Goal: Find specific page/section: Find specific page/section

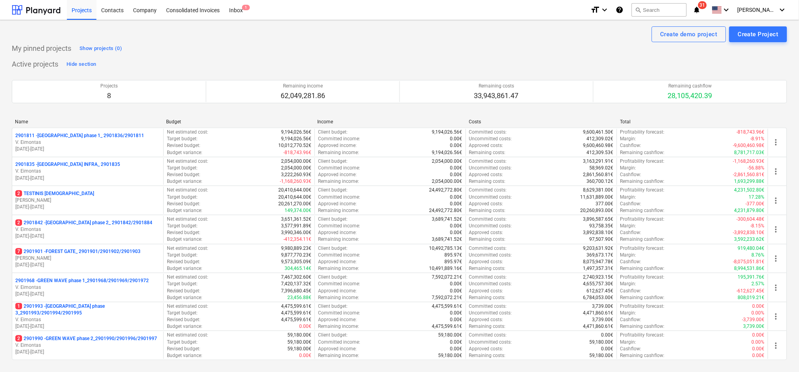
click at [72, 292] on p "[DATE] - [DATE]" at bounding box center [87, 293] width 145 height 7
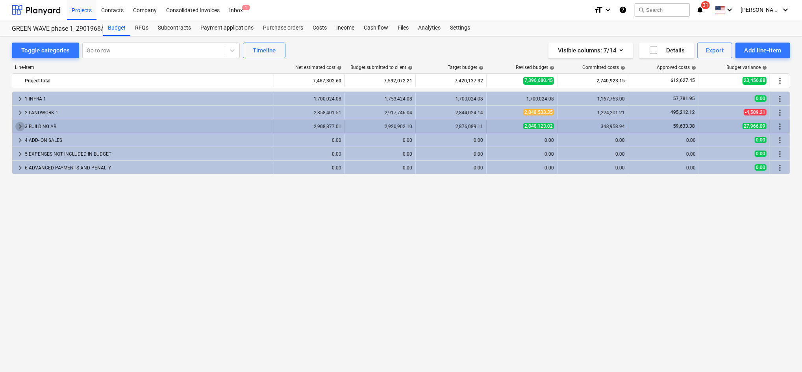
click at [21, 124] on span "keyboard_arrow_right" at bounding box center [19, 126] width 9 height 9
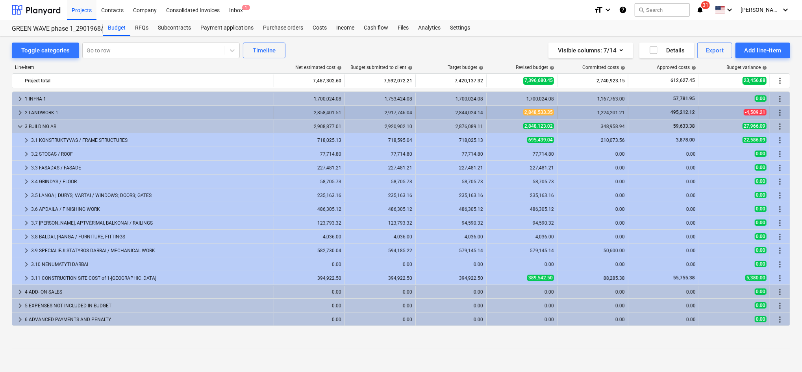
click at [19, 114] on span "keyboard_arrow_right" at bounding box center [19, 112] width 9 height 9
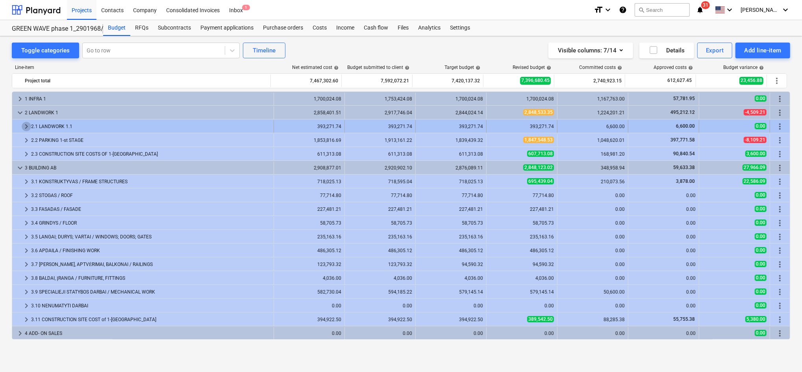
click at [22, 125] on span "keyboard_arrow_right" at bounding box center [26, 126] width 9 height 9
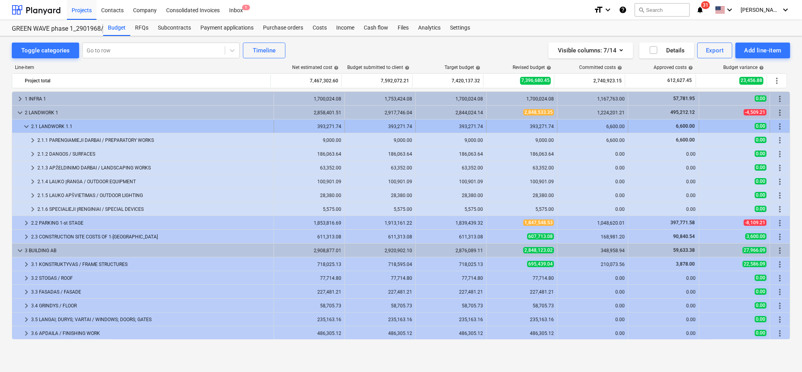
click at [26, 123] on span "keyboard_arrow_down" at bounding box center [26, 126] width 9 height 9
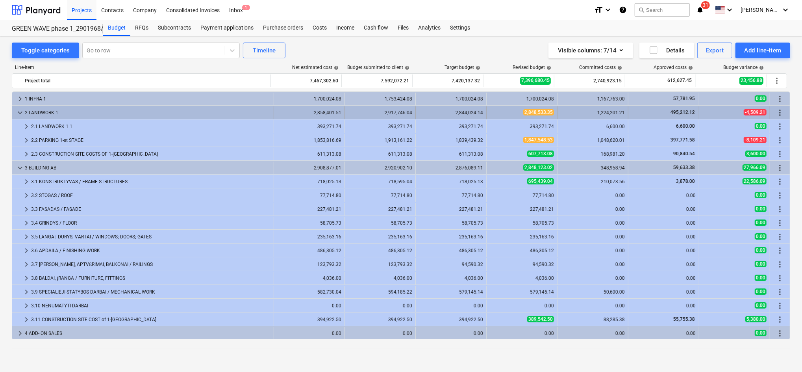
click at [20, 111] on span "keyboard_arrow_down" at bounding box center [19, 112] width 9 height 9
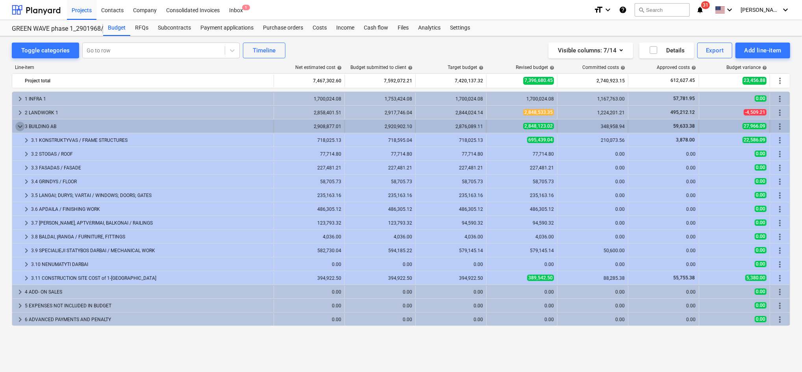
click at [22, 123] on span "keyboard_arrow_down" at bounding box center [19, 126] width 9 height 9
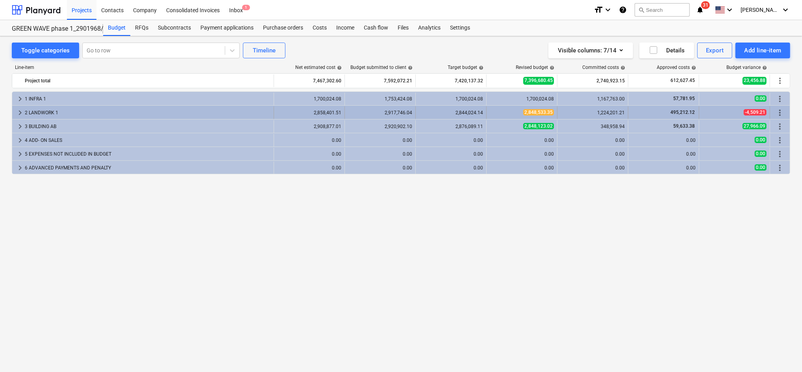
click at [25, 112] on div "2 LANDWORK 1" at bounding box center [148, 112] width 246 height 13
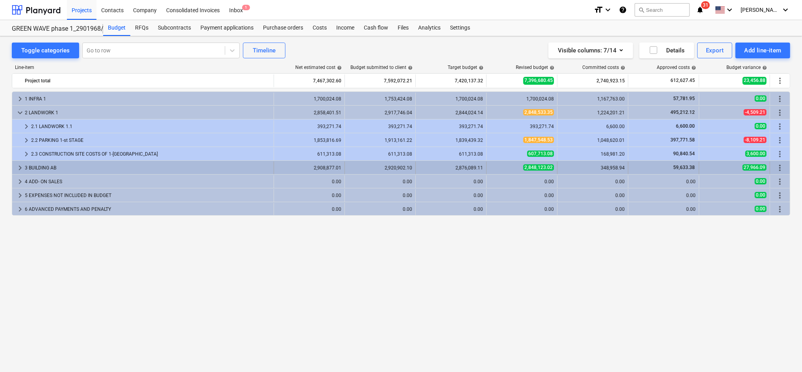
click at [17, 166] on span "keyboard_arrow_right" at bounding box center [19, 167] width 9 height 9
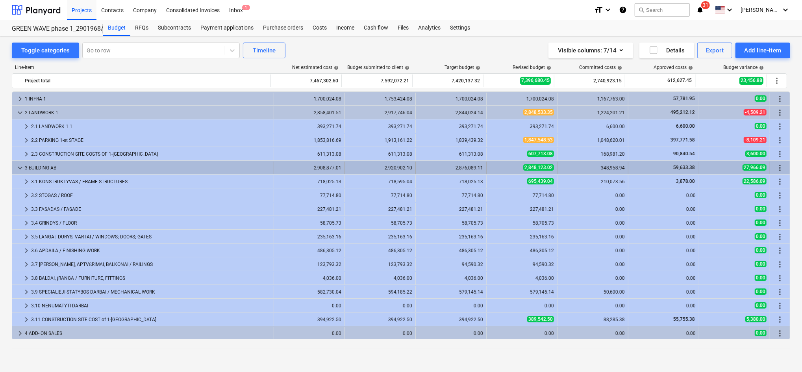
click at [18, 167] on span "keyboard_arrow_down" at bounding box center [19, 167] width 9 height 9
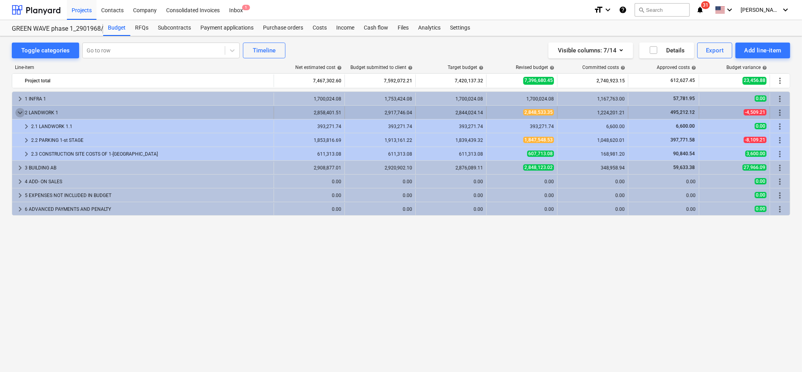
click at [23, 111] on span "keyboard_arrow_down" at bounding box center [19, 112] width 9 height 9
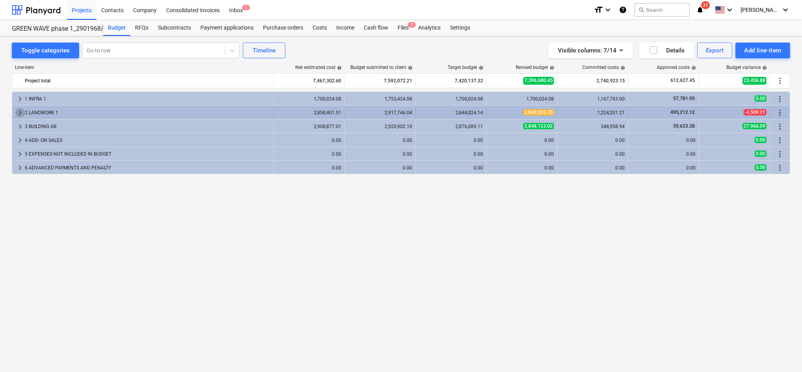
click at [24, 110] on span "keyboard_arrow_right" at bounding box center [19, 112] width 9 height 9
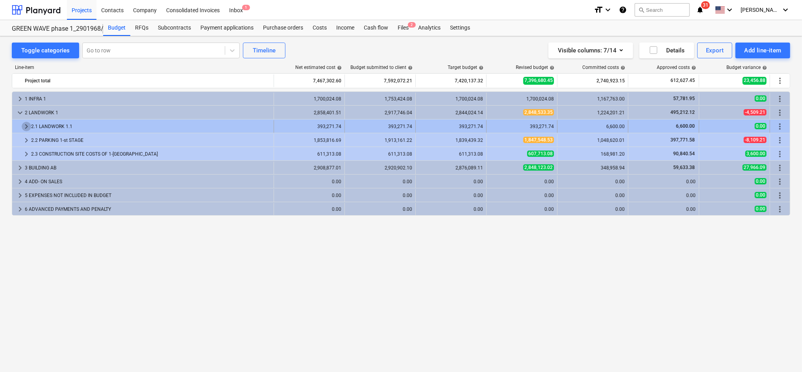
click at [24, 123] on span "keyboard_arrow_right" at bounding box center [26, 126] width 9 height 9
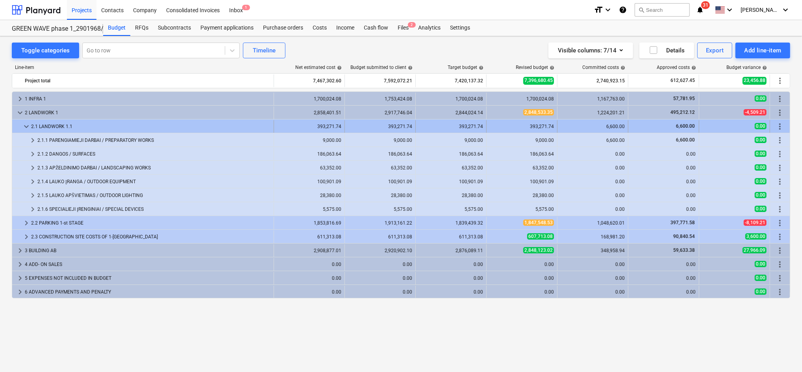
click at [25, 126] on span "keyboard_arrow_down" at bounding box center [26, 126] width 9 height 9
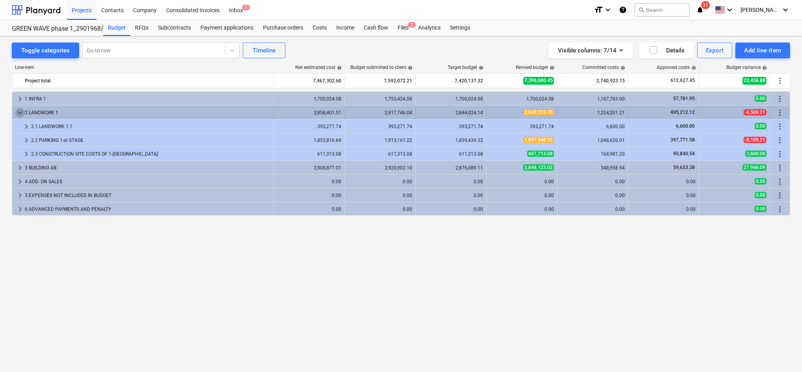
click at [19, 113] on span "keyboard_arrow_down" at bounding box center [19, 112] width 9 height 9
